Goal: Obtain resource: Obtain resource

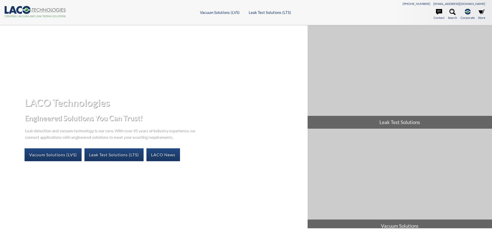
select select "言語翻訳ウィジェット"
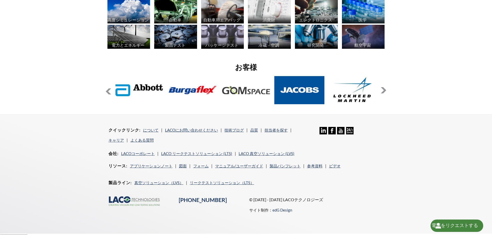
scroll to position [418, 0]
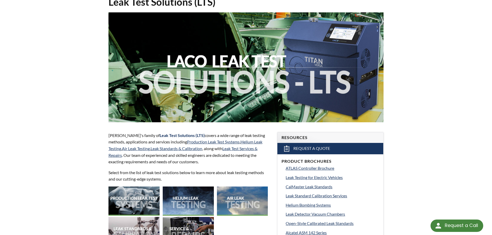
scroll to position [78, 0]
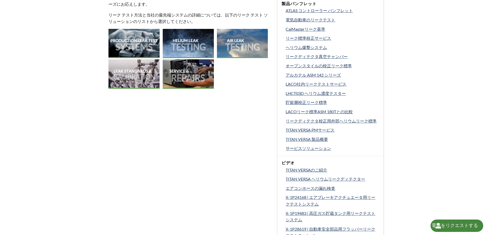
scroll to position [207, 0]
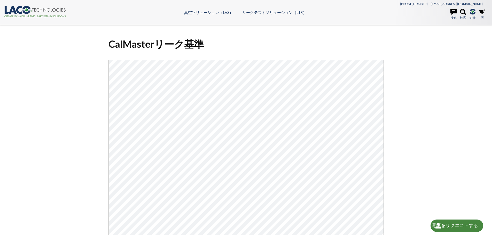
click at [393, 50] on div "CalMasterリーク基準 ダウンロードするにはここをクリック" at bounding box center [246, 169] width 331 height 270
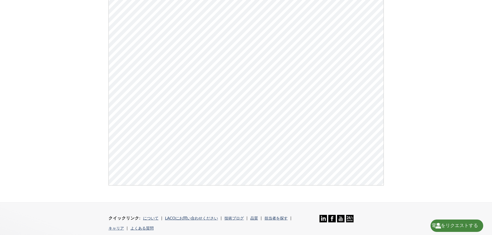
scroll to position [100, 0]
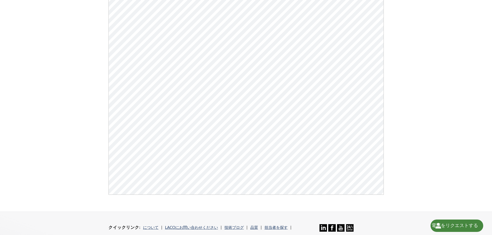
drag, startPoint x: 453, startPoint y: 92, endPoint x: 439, endPoint y: 84, distance: 16.6
click at [443, 86] on div "CalMasterリーク基準 ダウンロードするにはここをクリック" at bounding box center [246, 68] width 492 height 287
drag, startPoint x: 434, startPoint y: 83, endPoint x: 436, endPoint y: 74, distance: 9.0
click at [436, 75] on div "CalMasterリーク基準 ダウンロードするにはここをクリック" at bounding box center [246, 68] width 492 height 287
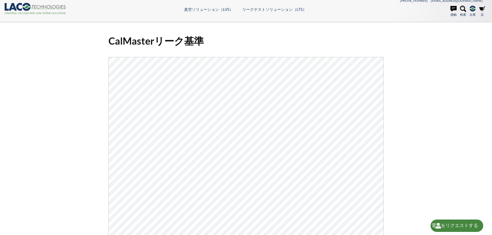
scroll to position [0, 0]
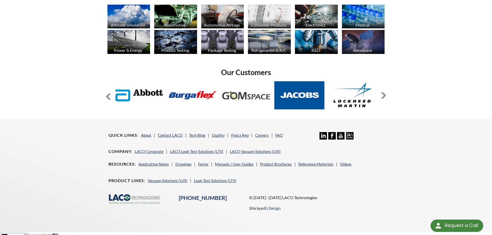
scroll to position [421, 0]
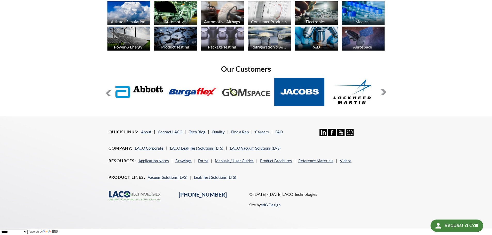
click at [483, 166] on footer "Quick Links About Contact LACO Tech Blog Quality Find a Rep Careers FAQ Linkedi…" at bounding box center [246, 172] width 492 height 113
drag, startPoint x: 482, startPoint y: 167, endPoint x: 492, endPoint y: 175, distance: 12.9
click at [489, 175] on footer "Quick Links About Contact LACO Tech Blog Quality Find a Rep Careers FAQ Linkedi…" at bounding box center [246, 172] width 492 height 113
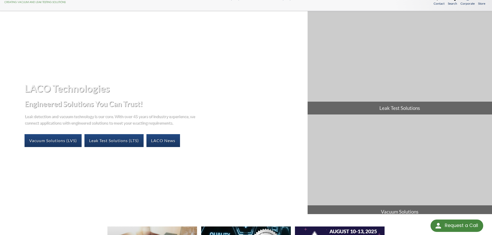
scroll to position [0, 0]
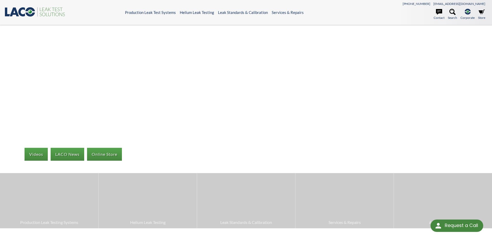
select select "言語翻訳ウィジェット"
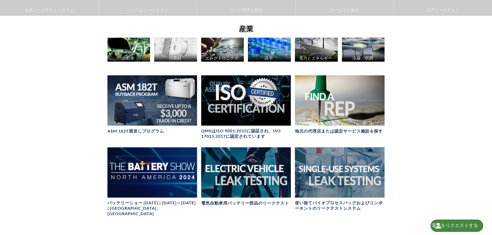
scroll to position [221, 0]
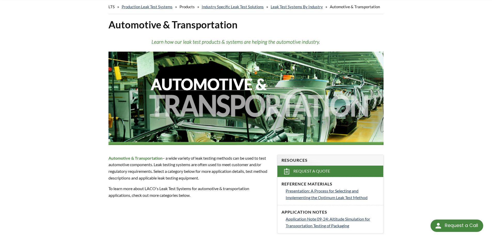
scroll to position [52, 0]
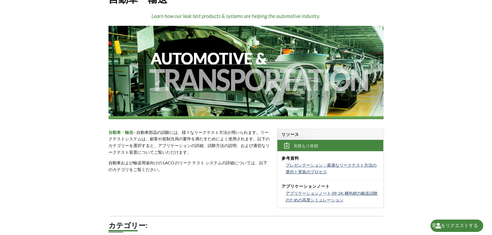
click at [420, 83] on div "LTS » 生産ライン向けリークテストシステム » 製品 » 業界別リークテストソリューション » 業界別リークテストシステム » 自動車・輸送機器 自動車・…" at bounding box center [246, 171] width 492 height 397
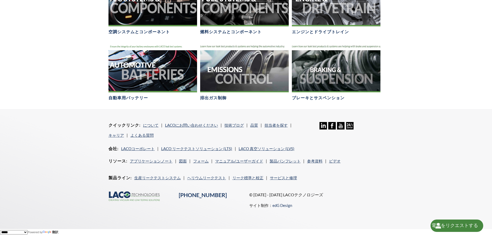
scroll to position [314, 0]
